Goal: Task Accomplishment & Management: Use online tool/utility

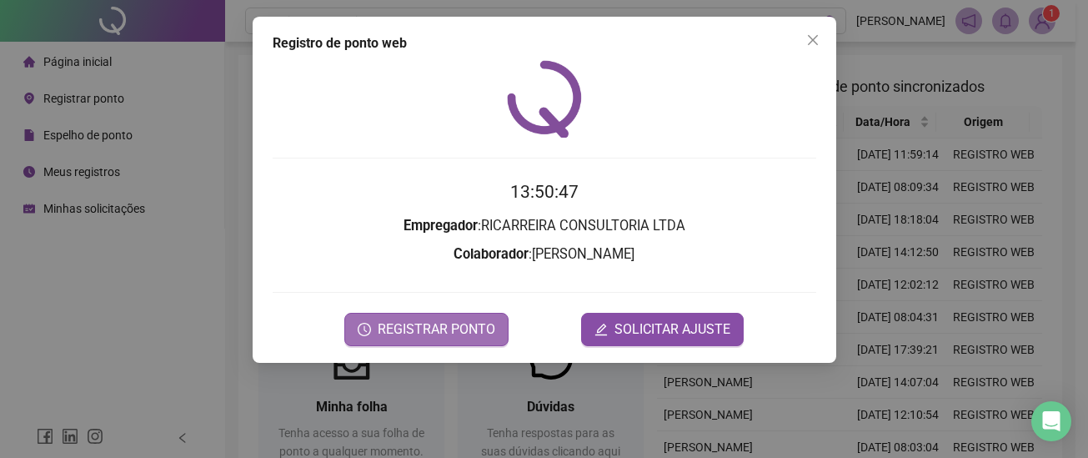
click at [433, 340] on button "REGISTRAR PONTO" at bounding box center [426, 329] width 164 height 33
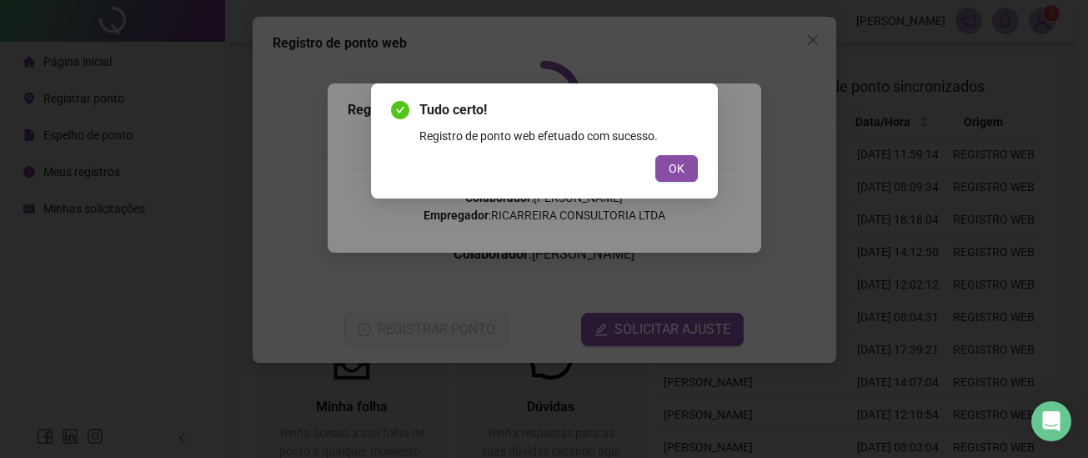
click at [680, 172] on span "OK" at bounding box center [677, 168] width 16 height 18
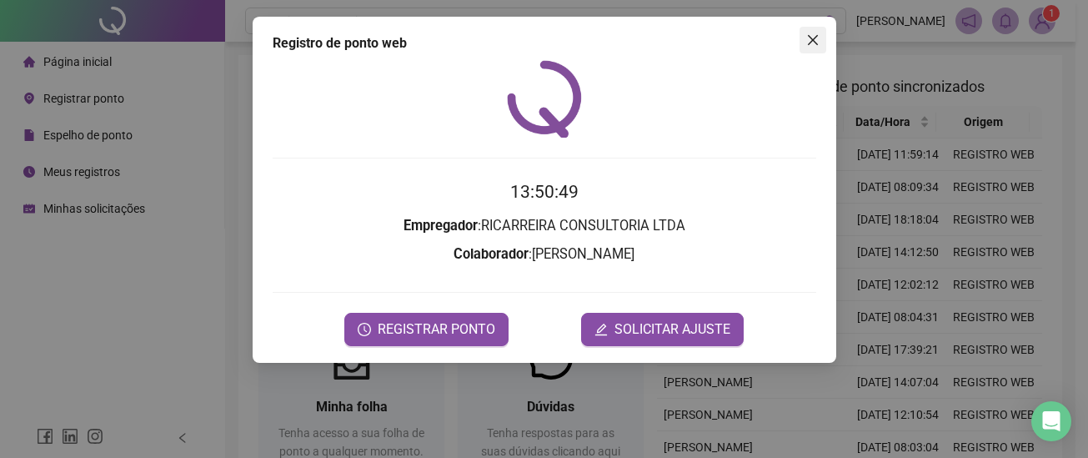
click at [816, 44] on icon "close" at bounding box center [812, 40] width 10 height 10
